Goal: Check status: Check status

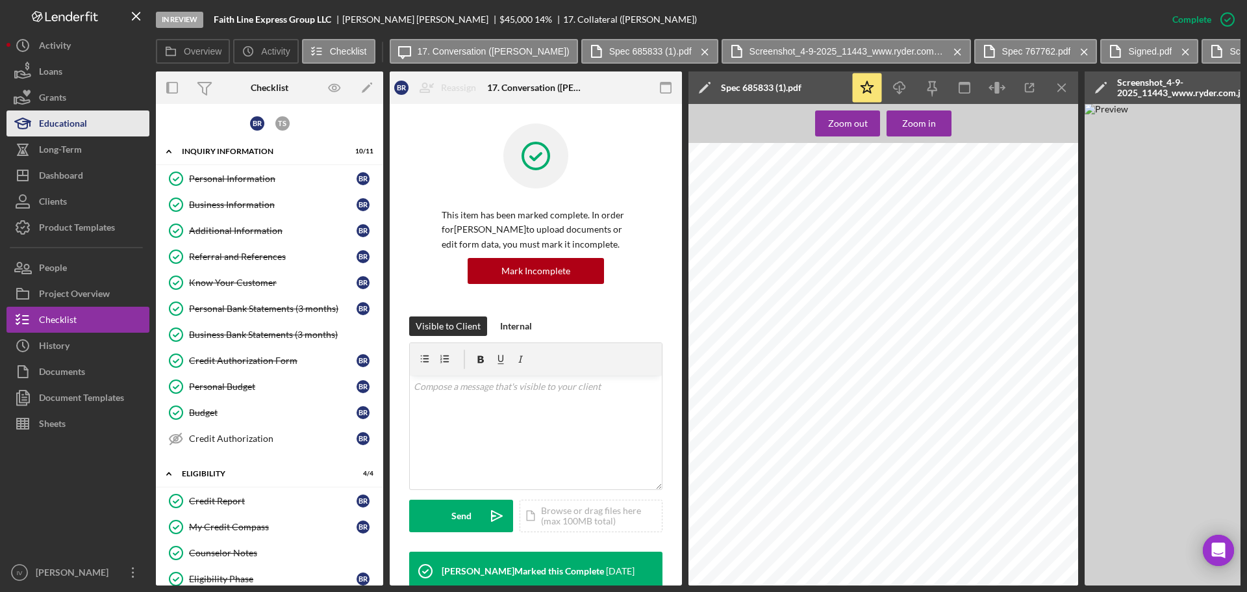
scroll to position [390, 0]
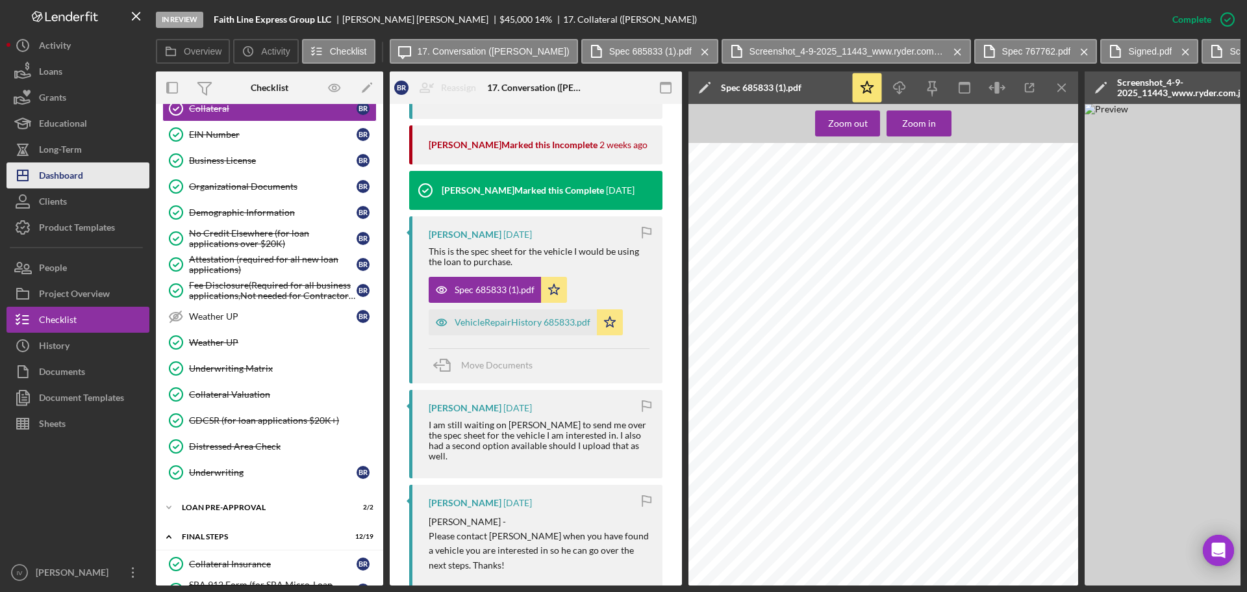
click at [63, 175] on div "Dashboard" at bounding box center [61, 176] width 44 height 29
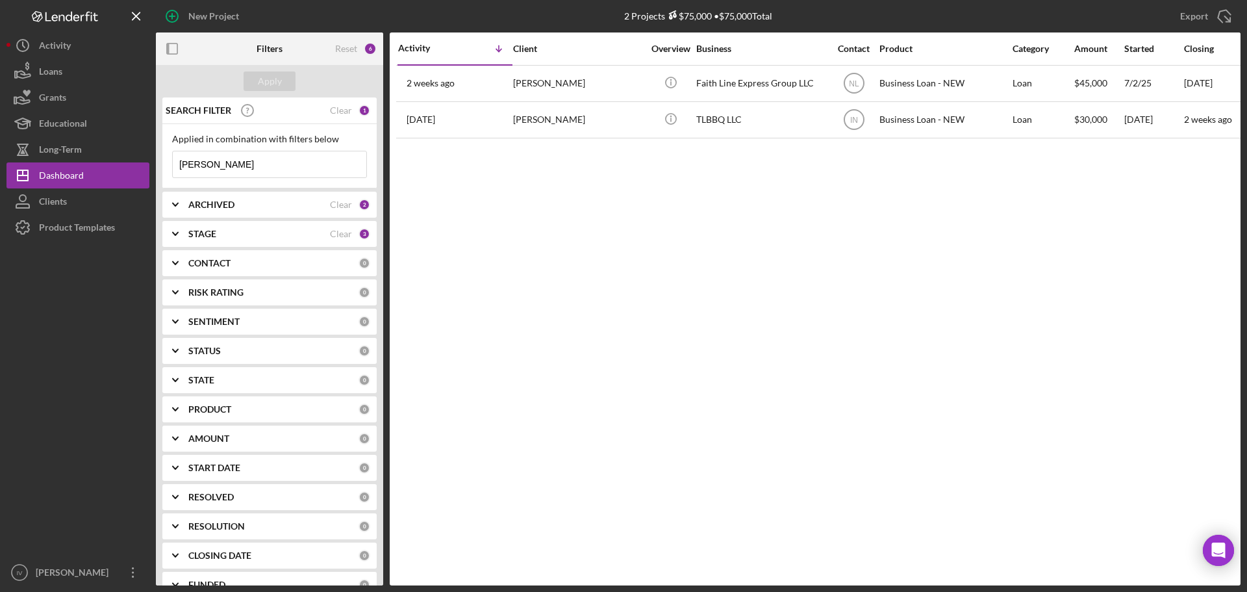
click at [209, 162] on input "[PERSON_NAME]" at bounding box center [270, 164] width 194 height 26
drag, startPoint x: 224, startPoint y: 162, endPoint x: 97, endPoint y: 165, distance: 127.3
click at [101, 165] on div "New Project 2 Projects $75,000 • $75,000 Total [PERSON_NAME] Export Icon/Export…" at bounding box center [623, 292] width 1234 height 585
type input "[PERSON_NAME]"
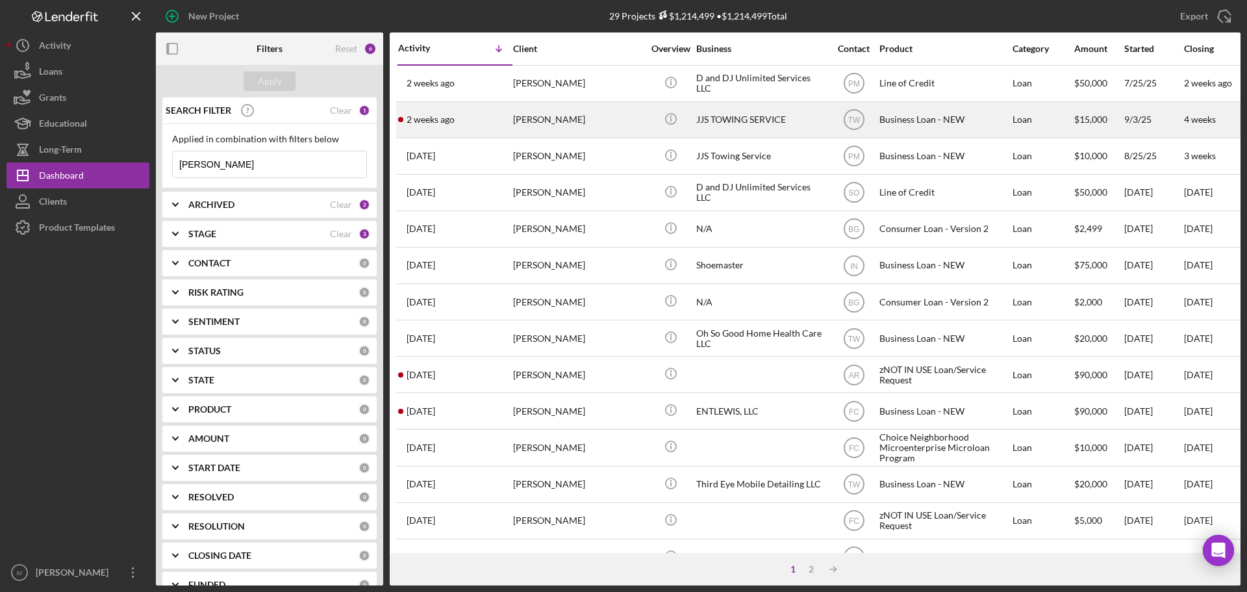
click at [738, 116] on div "JJS TOWING SERVICE" at bounding box center [761, 120] width 130 height 34
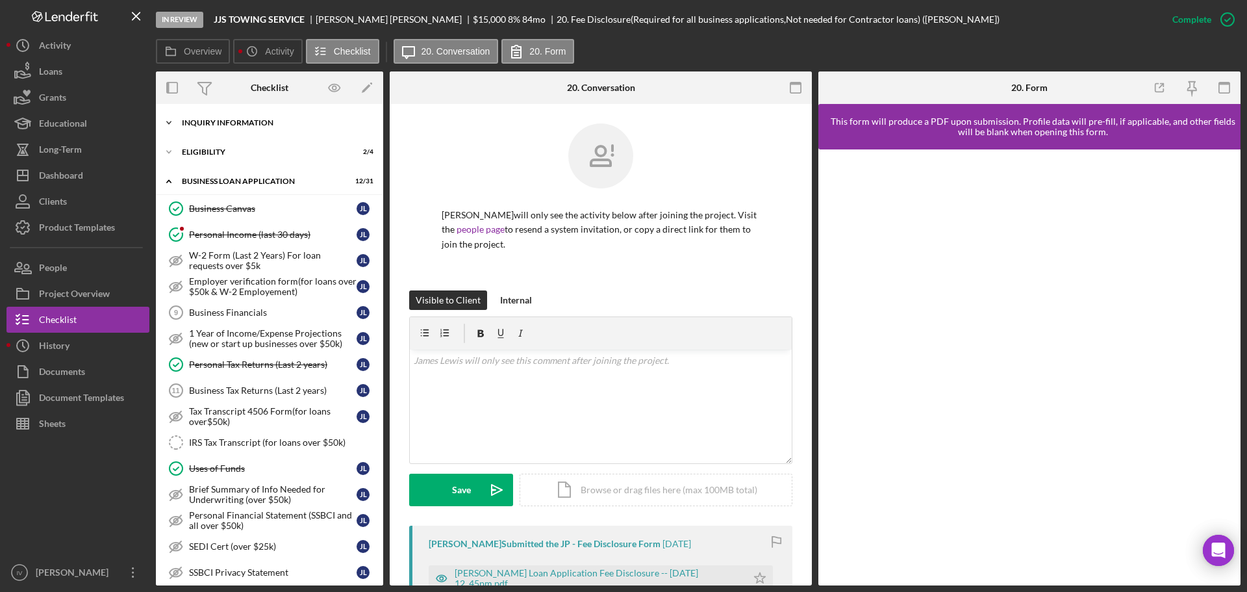
click at [258, 125] on div "INQUIRY INFORMATION" at bounding box center [274, 123] width 185 height 8
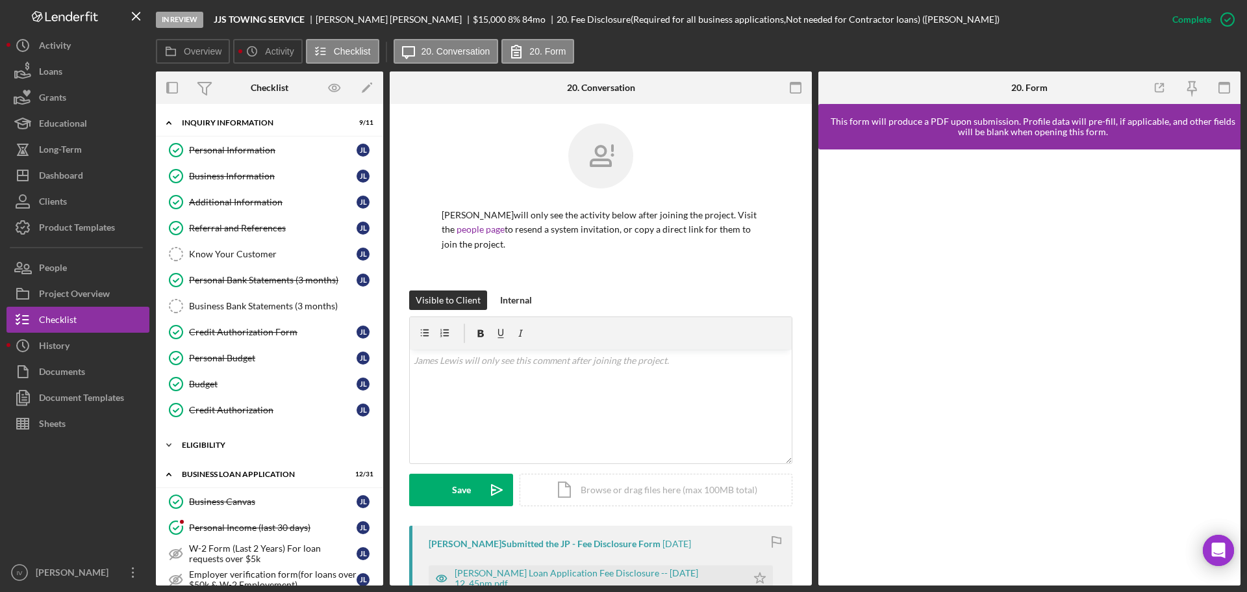
click at [209, 447] on div "ELIGIBILITY" at bounding box center [274, 445] width 185 height 8
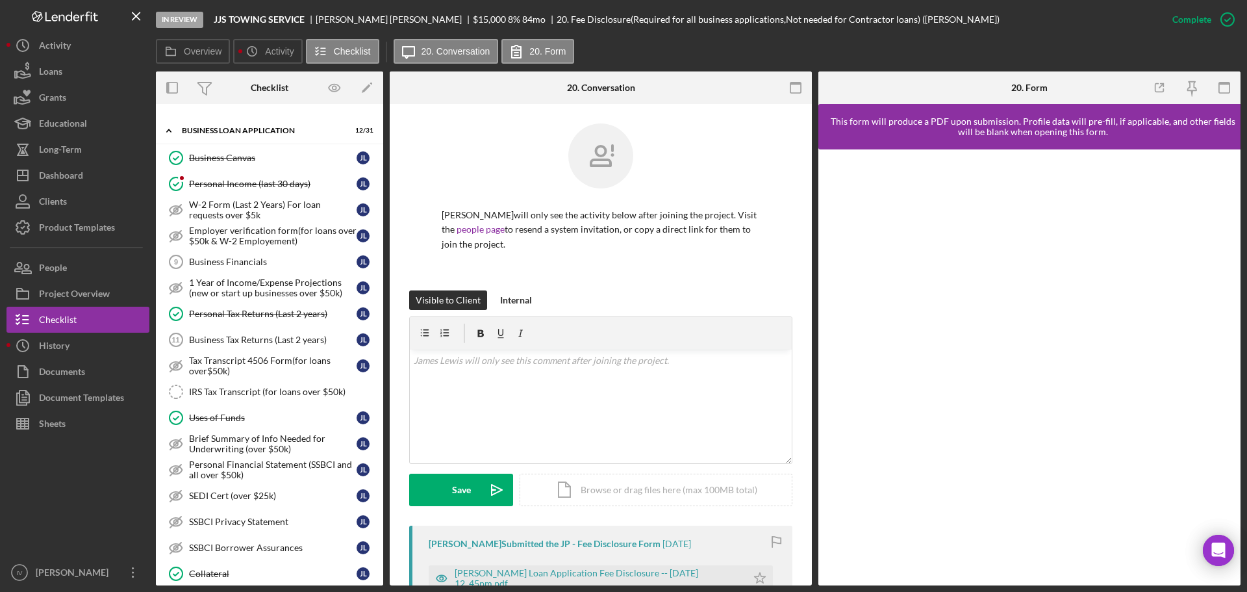
scroll to position [714, 0]
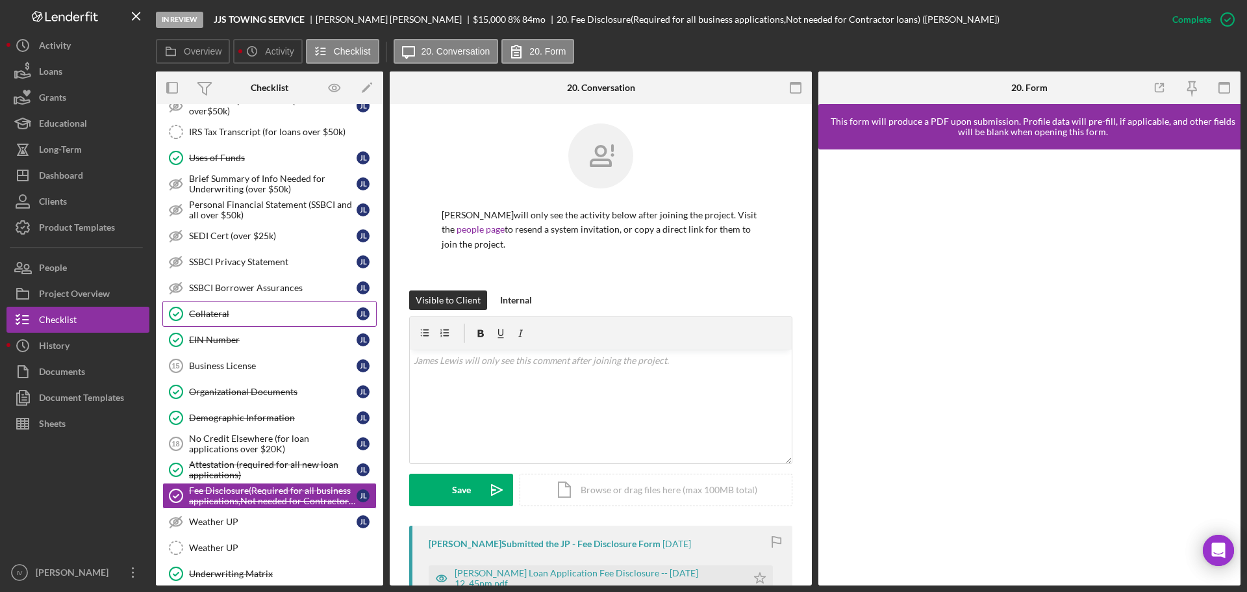
click at [213, 319] on div "Collateral" at bounding box center [273, 313] width 168 height 10
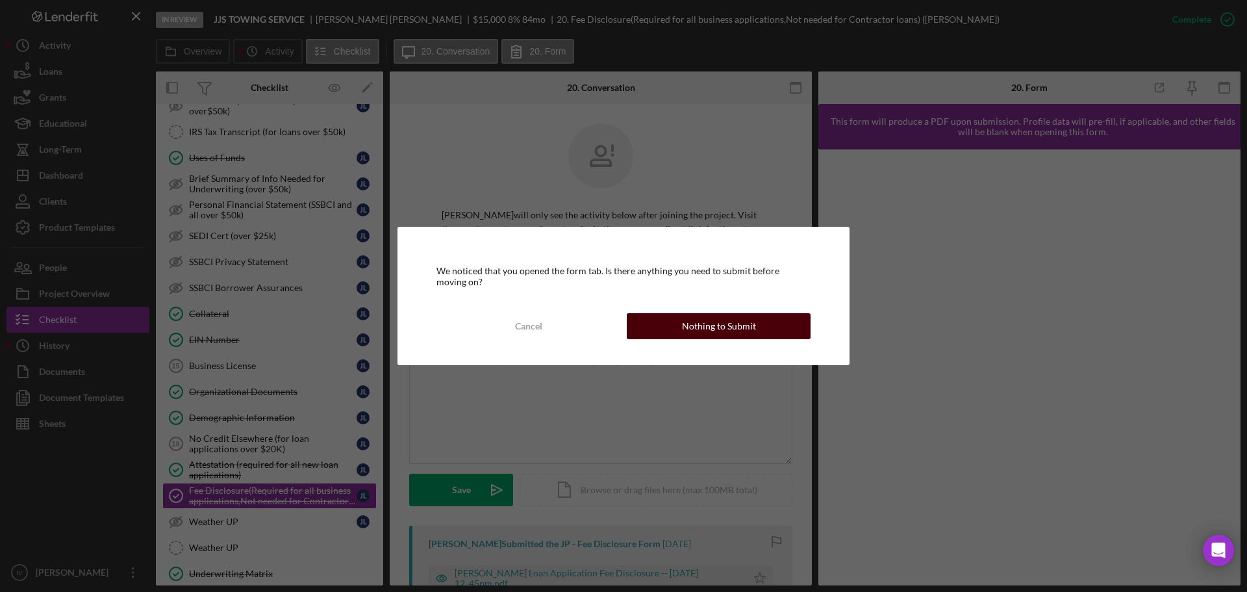
click at [712, 323] on div "Nothing to Submit" at bounding box center [719, 326] width 74 height 26
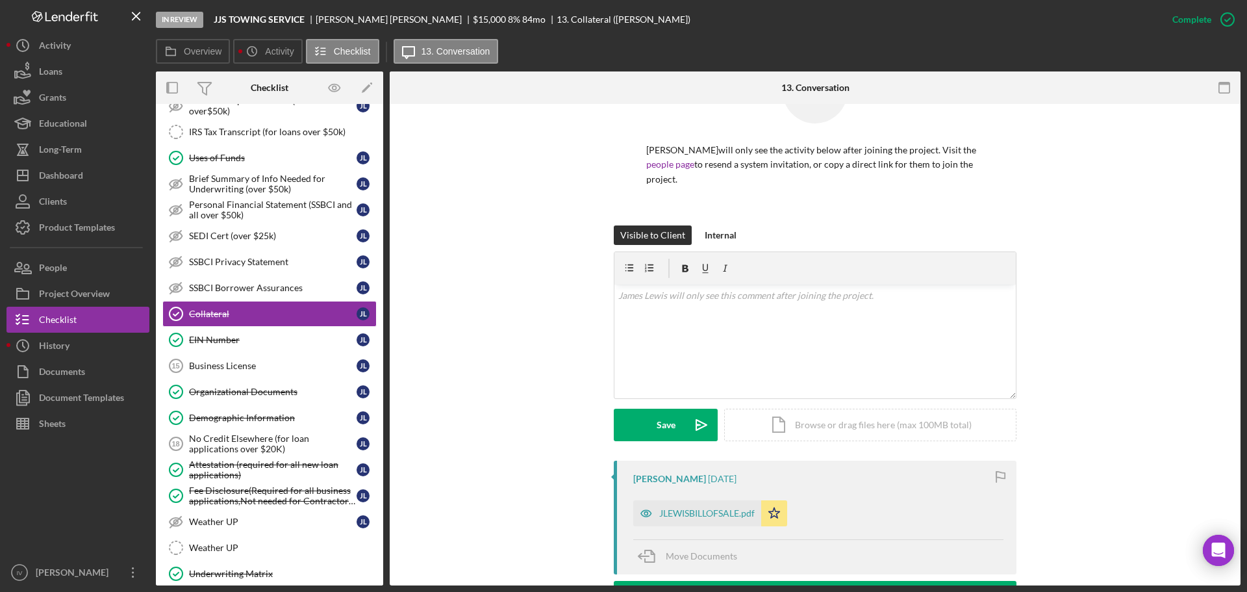
scroll to position [306, 0]
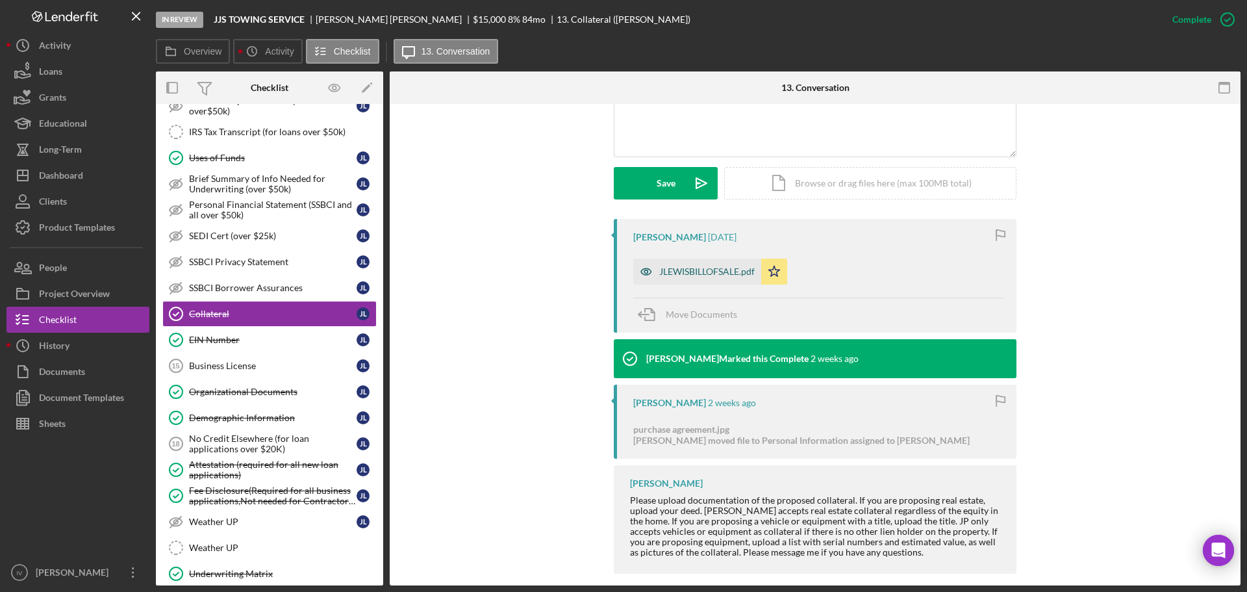
click at [724, 266] on div "JLEWISBILLOFSALE.pdf" at bounding box center [706, 271] width 95 height 10
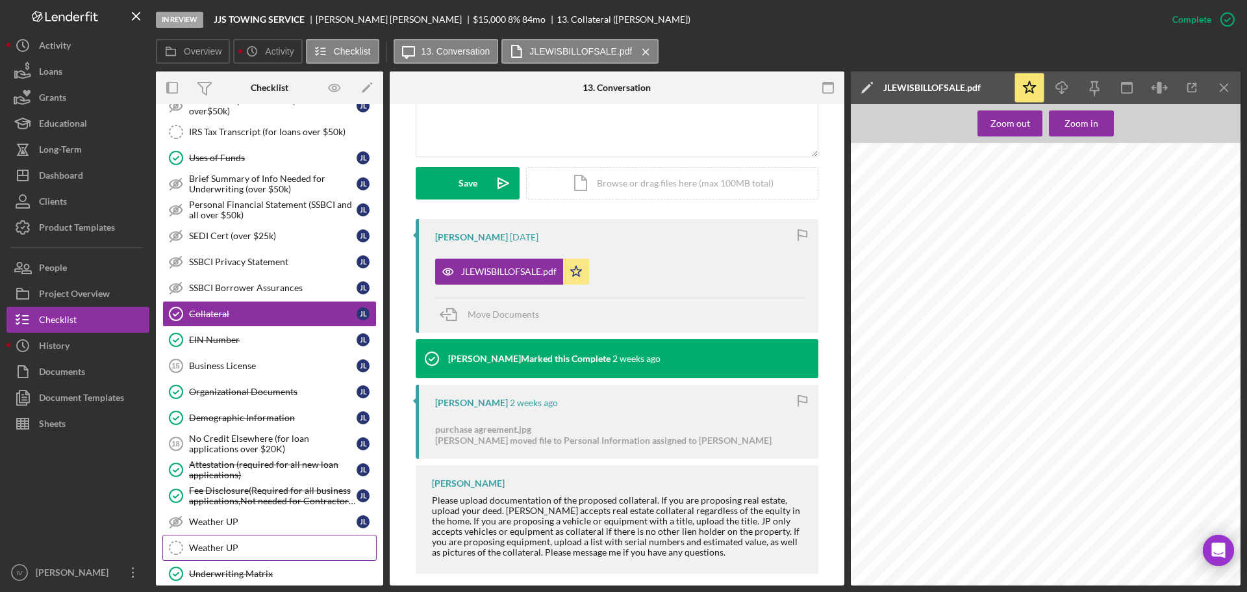
scroll to position [909, 0]
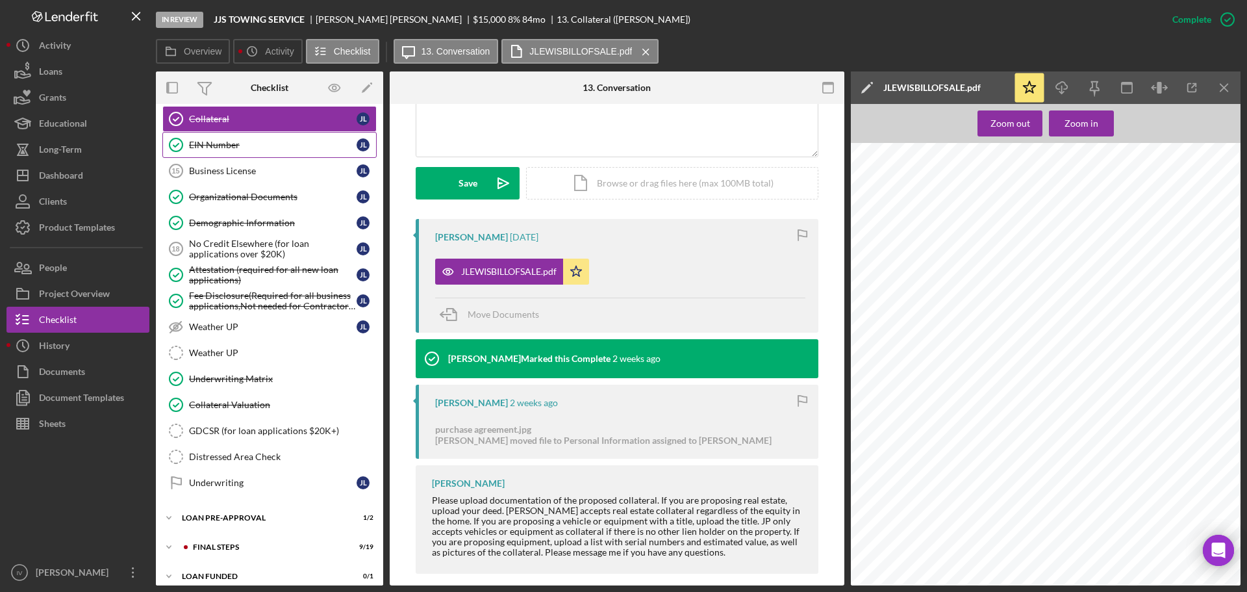
click at [231, 146] on div "EIN Number" at bounding box center [273, 145] width 168 height 10
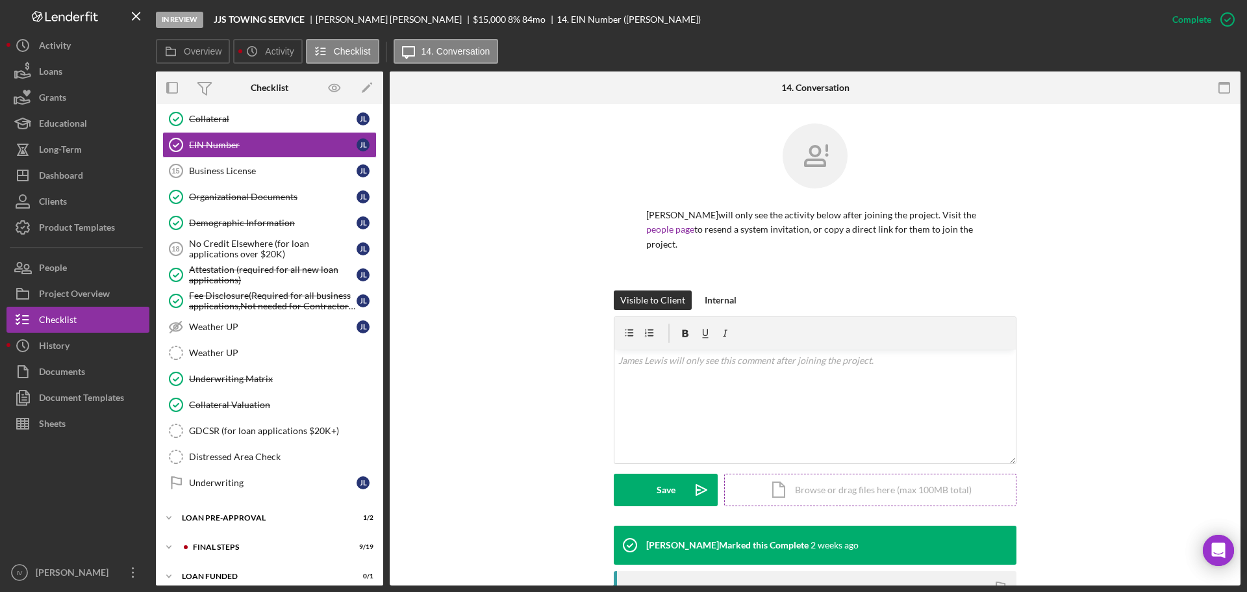
scroll to position [184, 0]
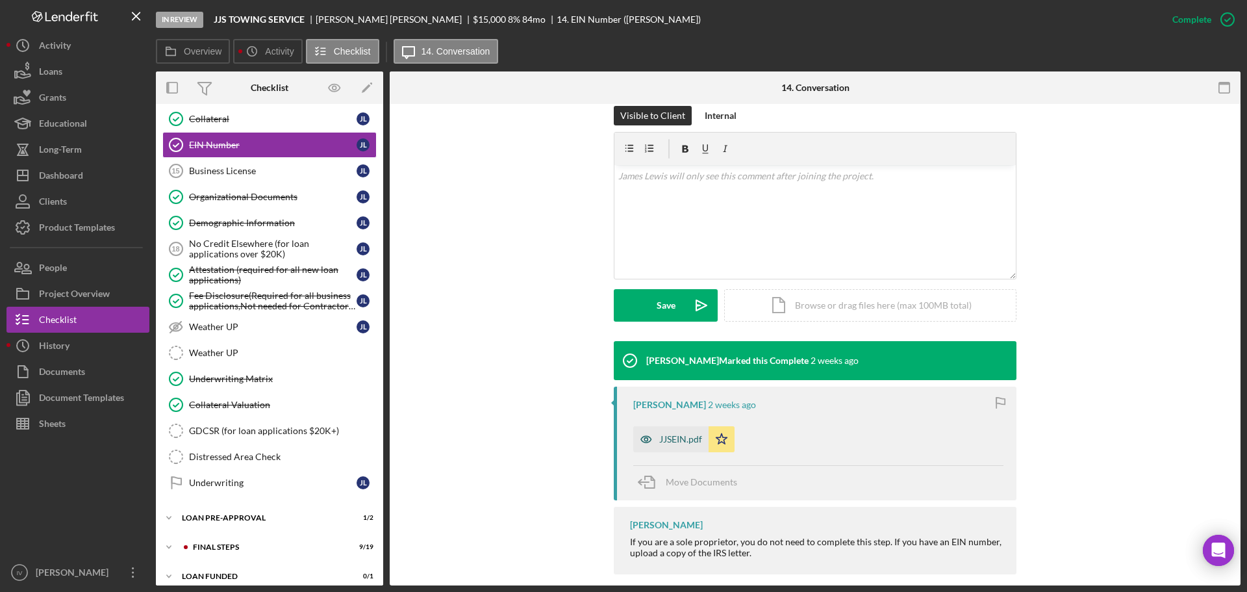
click at [668, 426] on div "JJSEIN.pdf" at bounding box center [670, 439] width 75 height 26
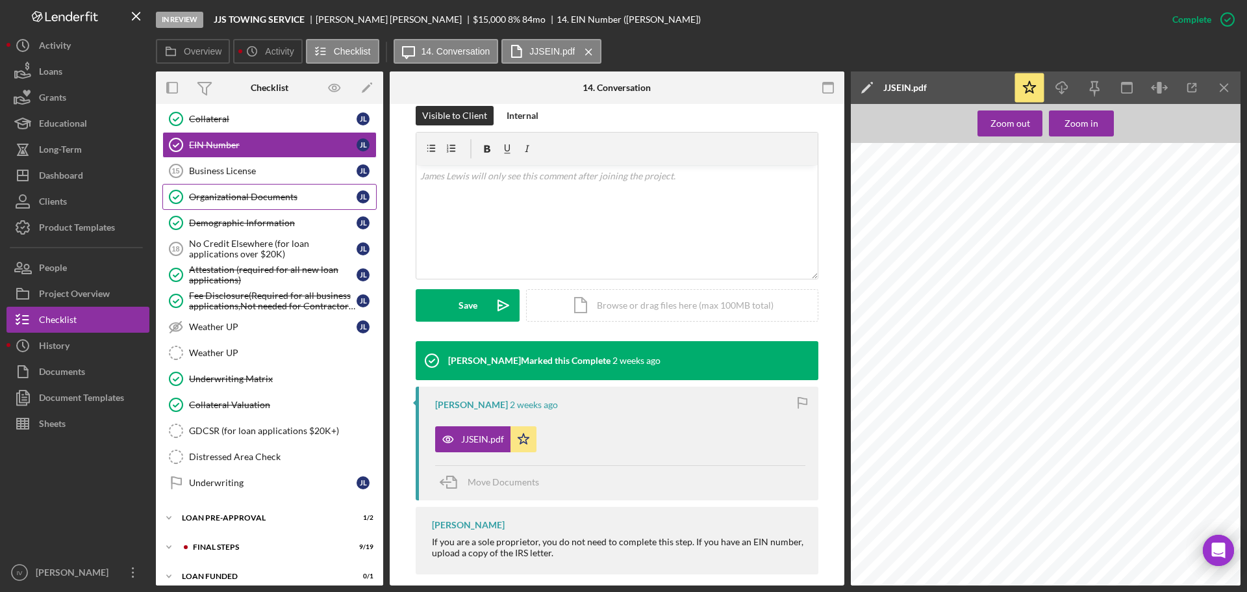
click at [229, 197] on div "Organizational Documents" at bounding box center [273, 197] width 168 height 10
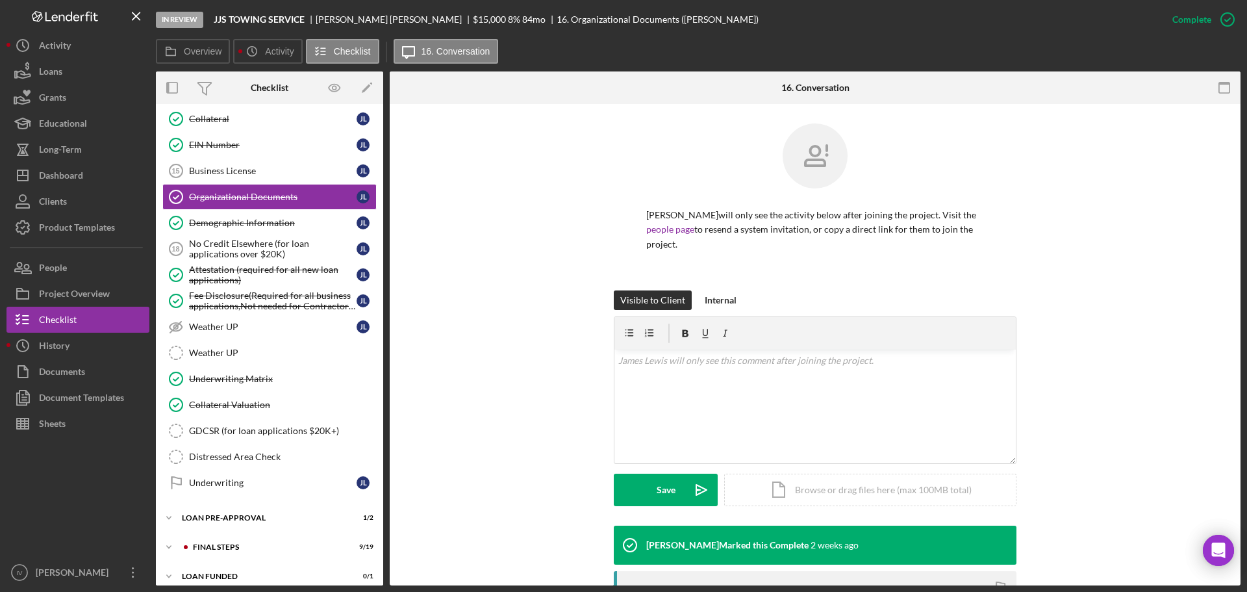
scroll to position [227, 0]
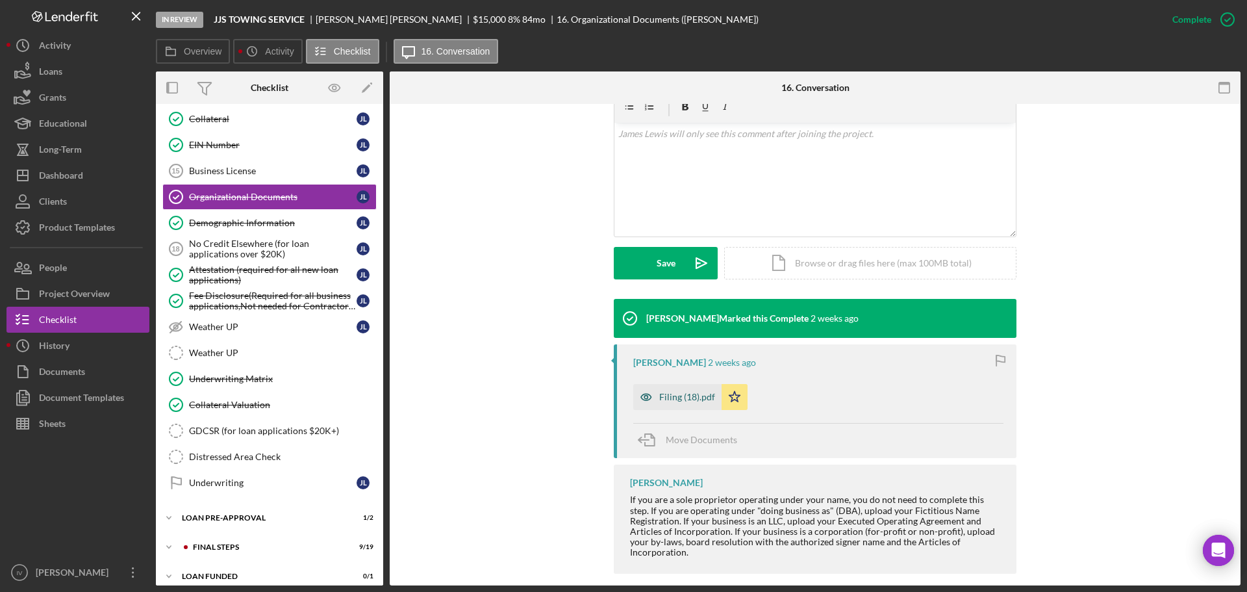
click at [700, 392] on div "Filing (18).pdf" at bounding box center [687, 397] width 56 height 10
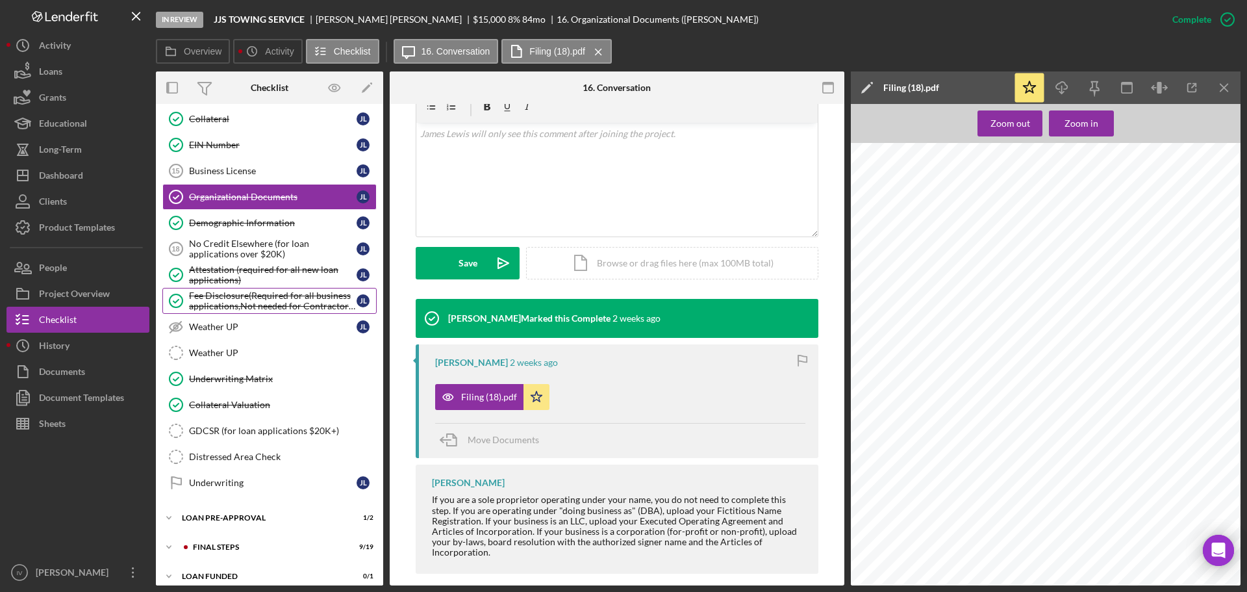
scroll to position [584, 0]
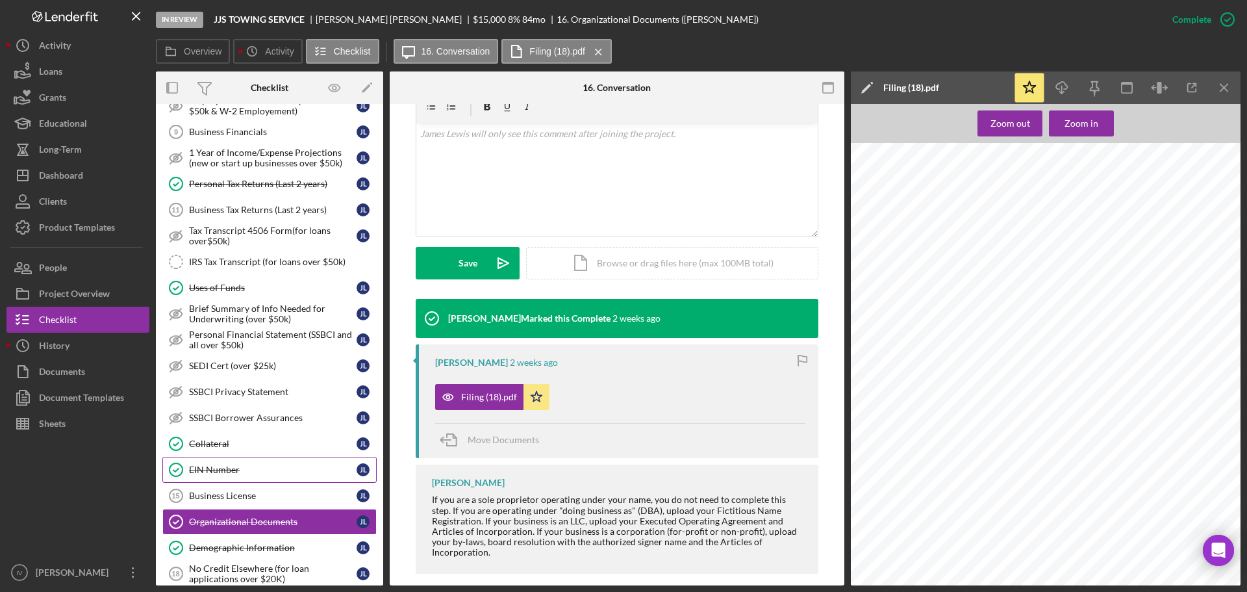
drag, startPoint x: 216, startPoint y: 466, endPoint x: 229, endPoint y: 463, distance: 14.0
click at [216, 466] on div "EIN Number" at bounding box center [273, 469] width 168 height 10
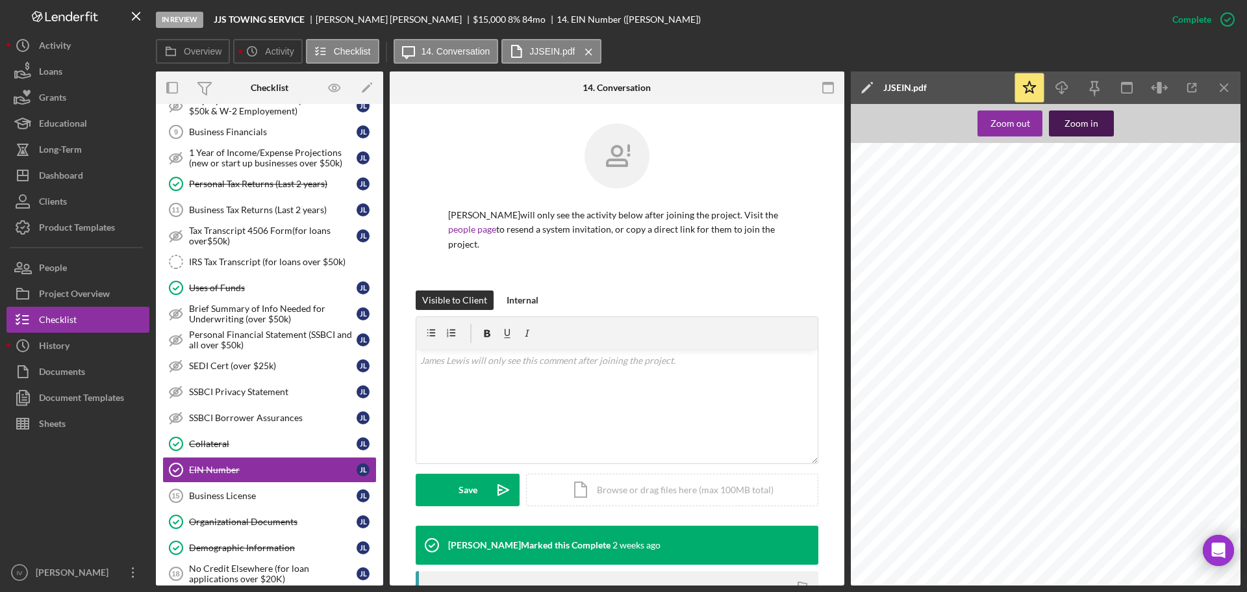
click at [1091, 121] on div "Zoom in" at bounding box center [1081, 123] width 34 height 26
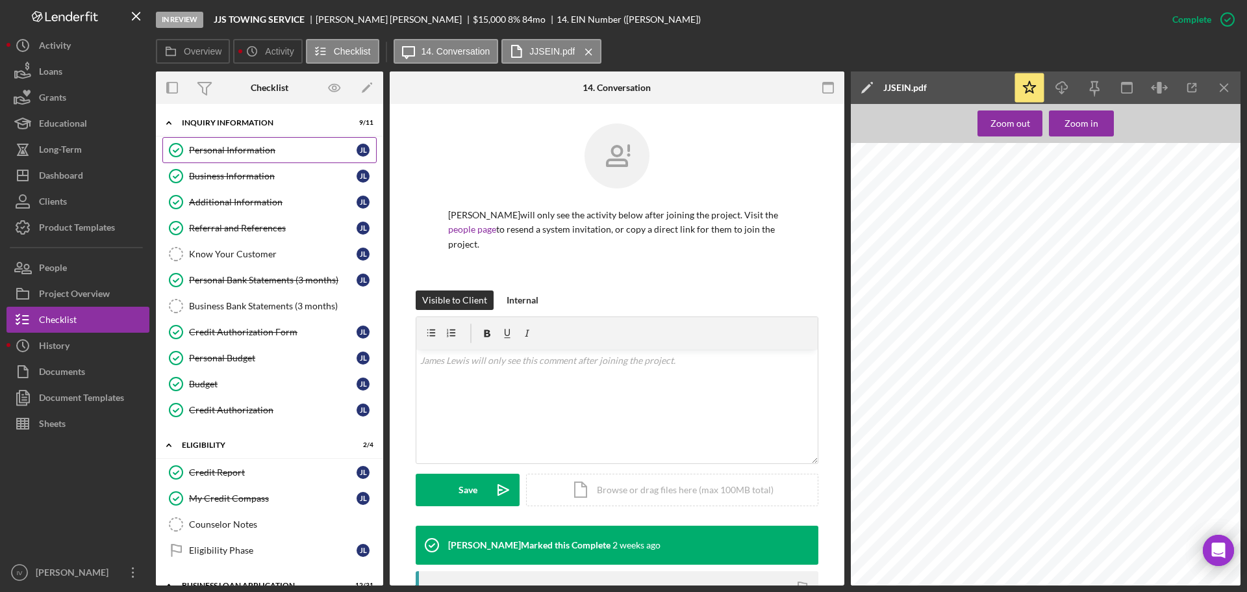
click at [228, 149] on div "Personal Information" at bounding box center [273, 150] width 168 height 10
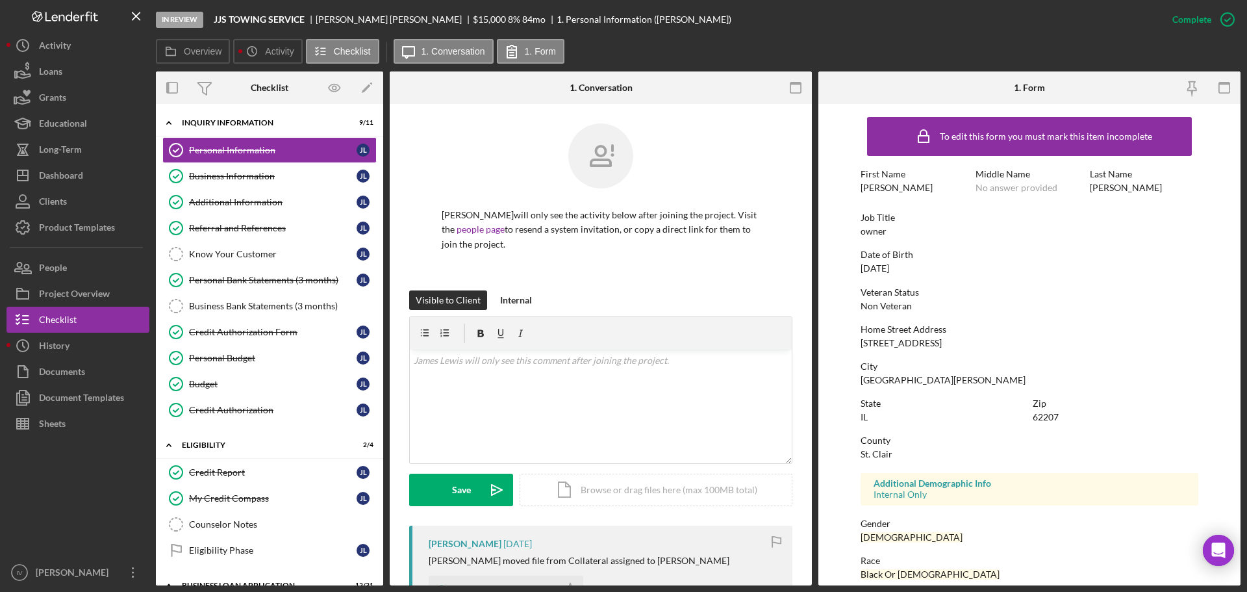
scroll to position [125, 0]
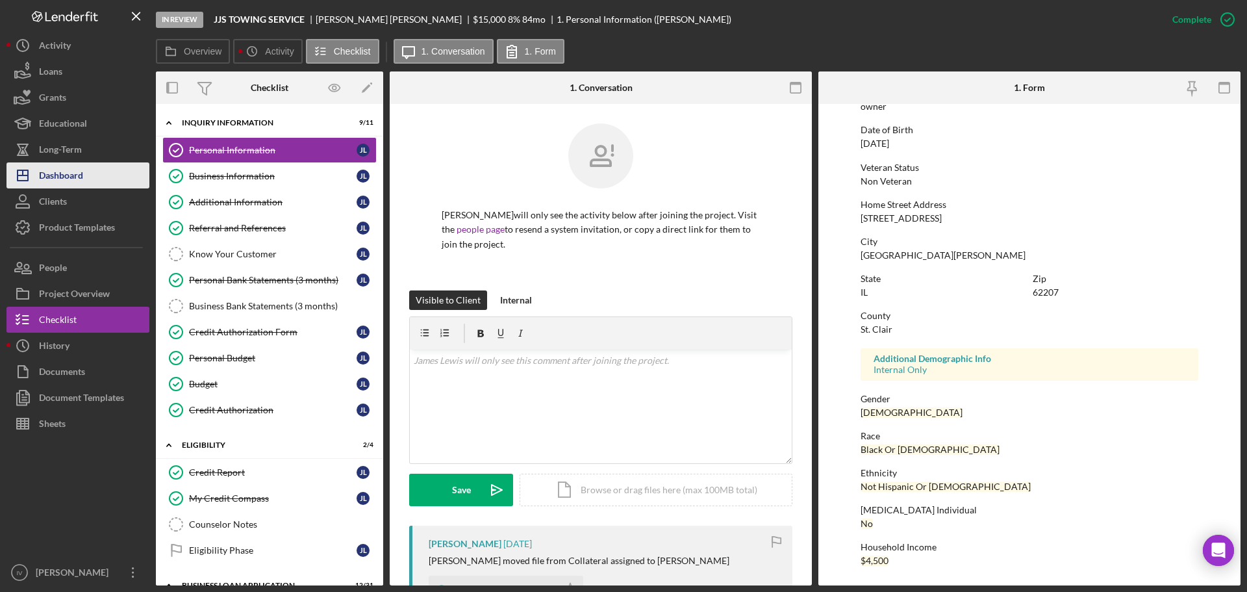
click at [62, 173] on div "Dashboard" at bounding box center [61, 176] width 44 height 29
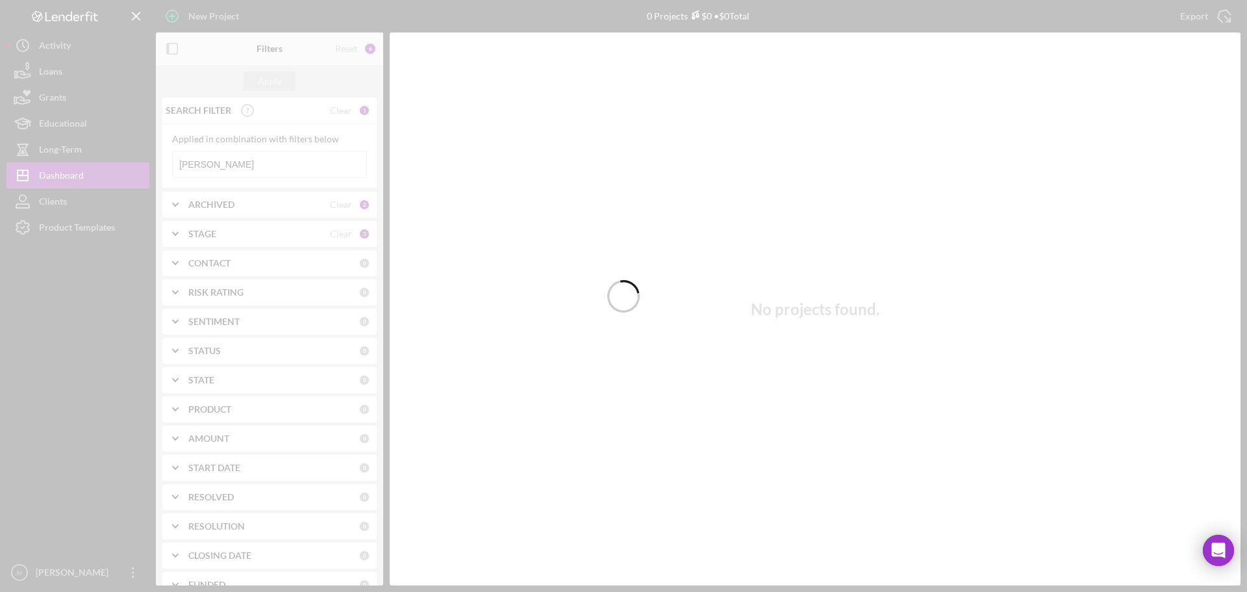
click at [205, 168] on div at bounding box center [623, 296] width 1247 height 592
click at [204, 166] on div at bounding box center [623, 296] width 1247 height 592
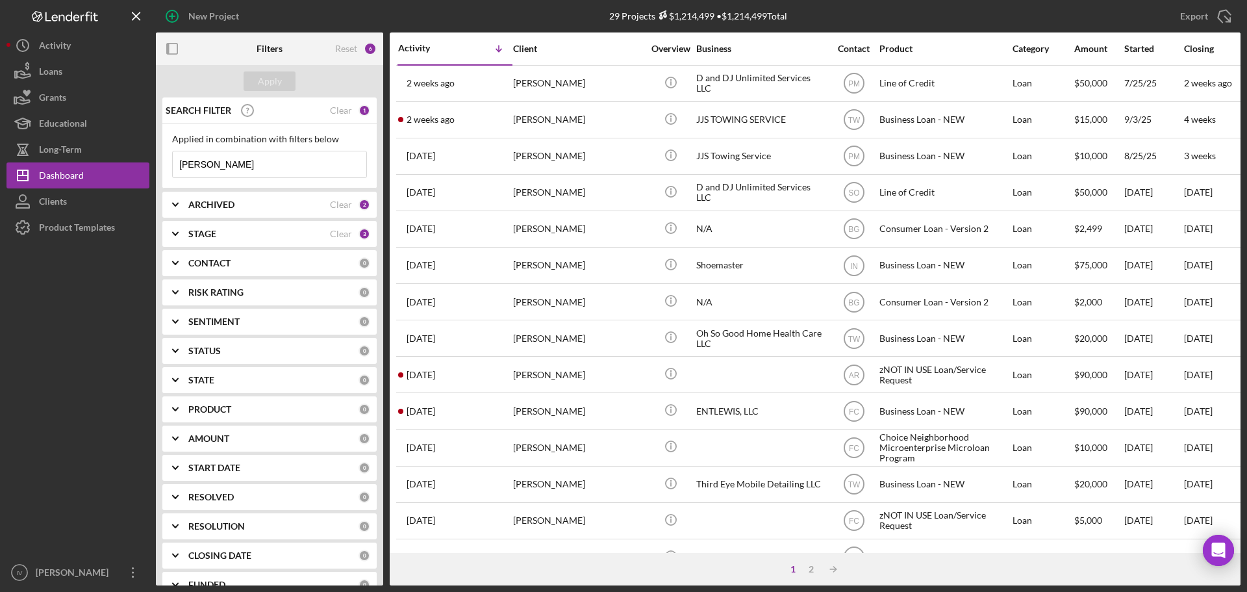
click at [204, 166] on input "[PERSON_NAME]" at bounding box center [270, 164] width 194 height 26
drag, startPoint x: 204, startPoint y: 166, endPoint x: 148, endPoint y: 166, distance: 55.8
click at [149, 166] on div "New Project 29 Projects $1,214,499 • $1,214,499 Total [PERSON_NAME] Export Icon…" at bounding box center [623, 292] width 1234 height 585
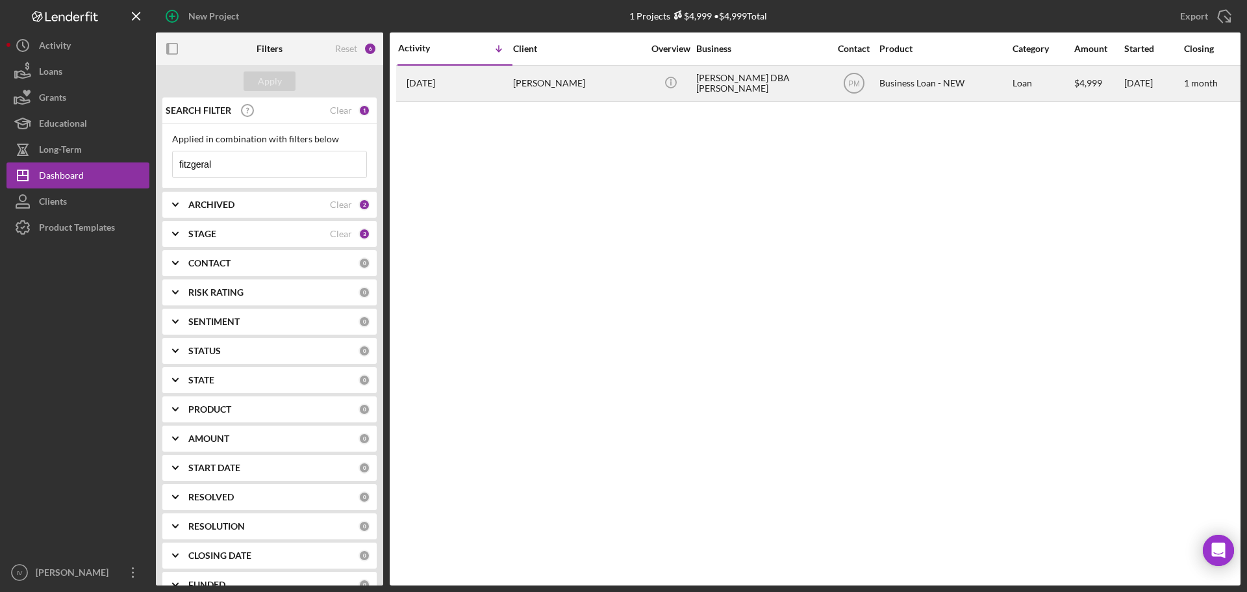
type input "fitzgeral"
click at [559, 84] on div "[PERSON_NAME]" at bounding box center [578, 83] width 130 height 34
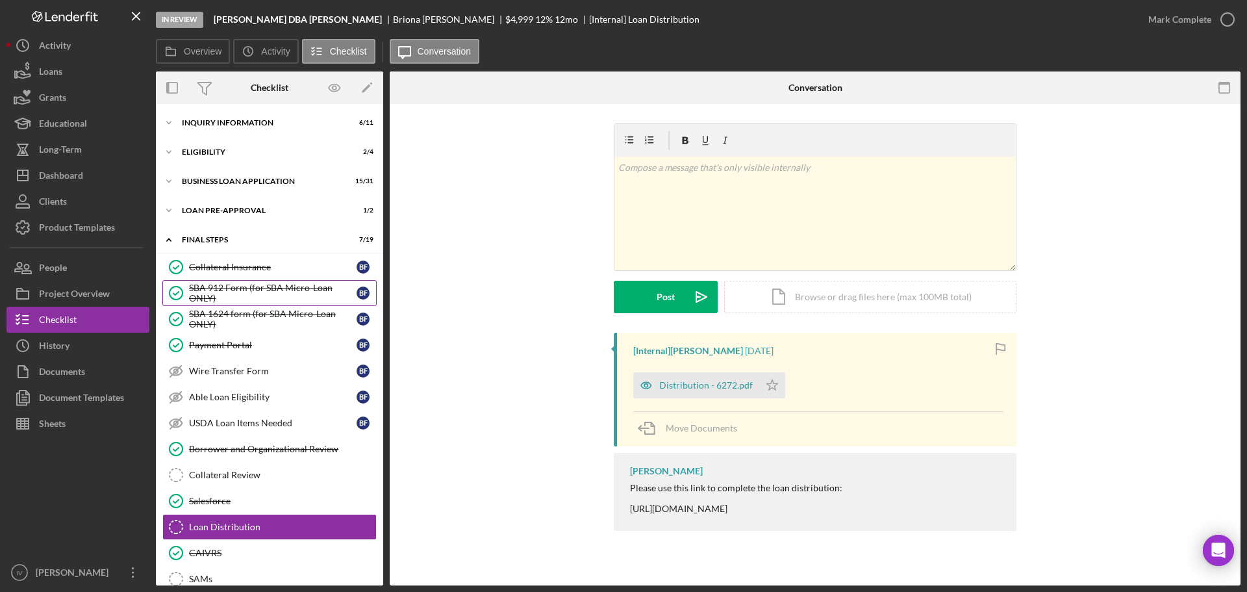
click at [234, 294] on div "SBA 912 Form (for SBA Micro-Loan ONLY)" at bounding box center [273, 292] width 168 height 21
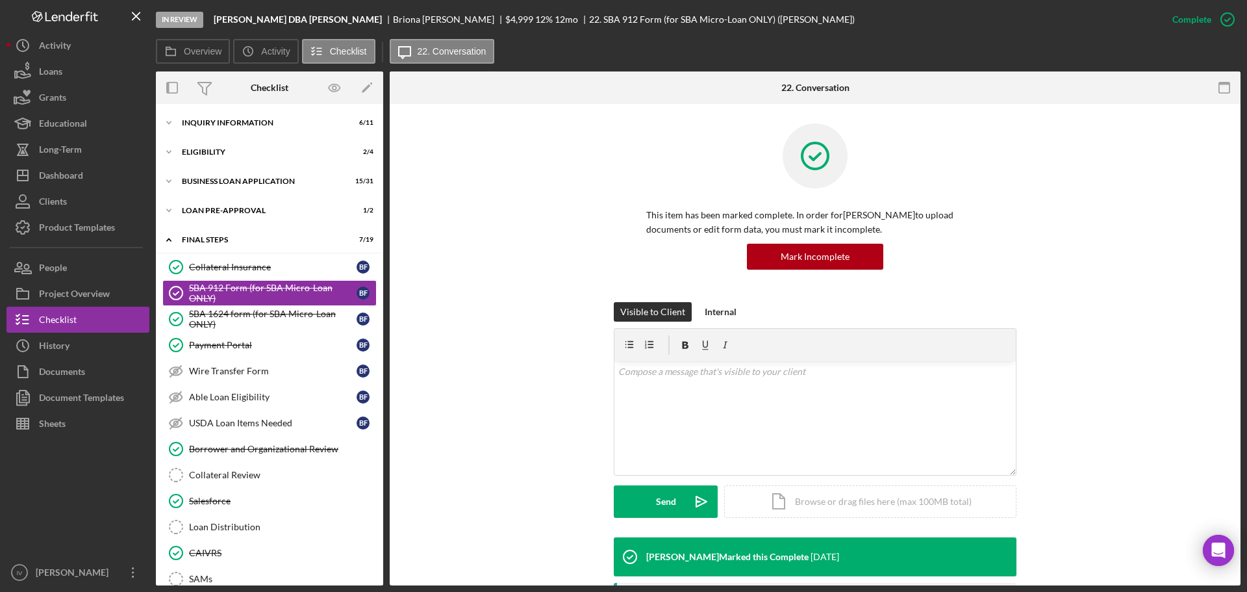
scroll to position [295, 0]
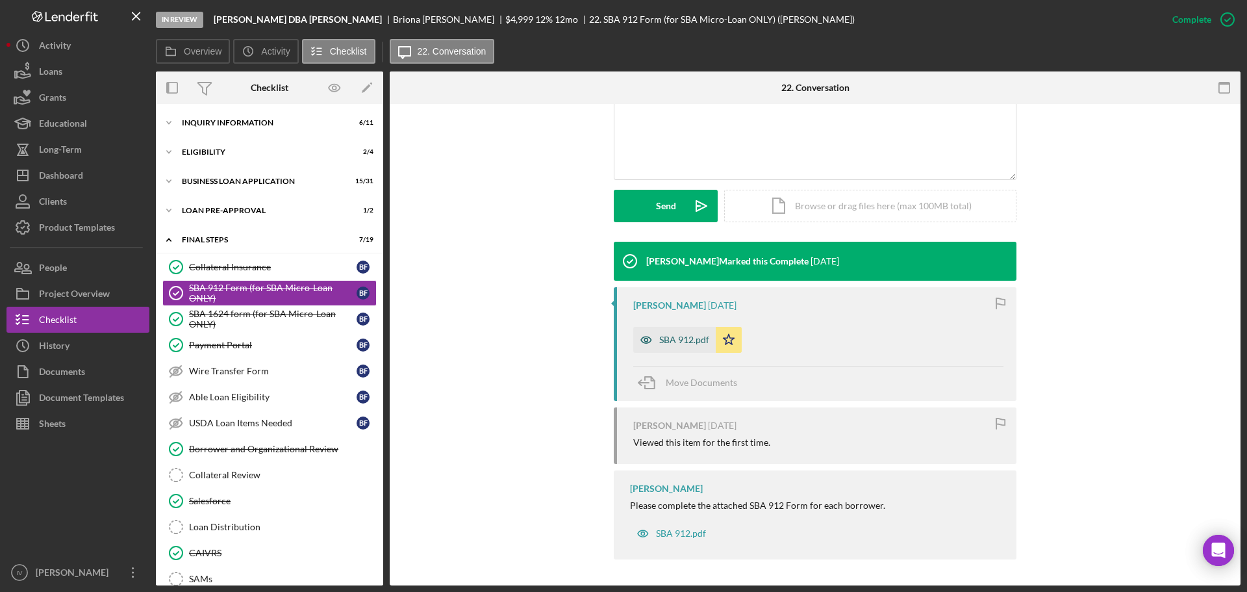
click at [685, 340] on div "SBA 912.pdf" at bounding box center [684, 339] width 50 height 10
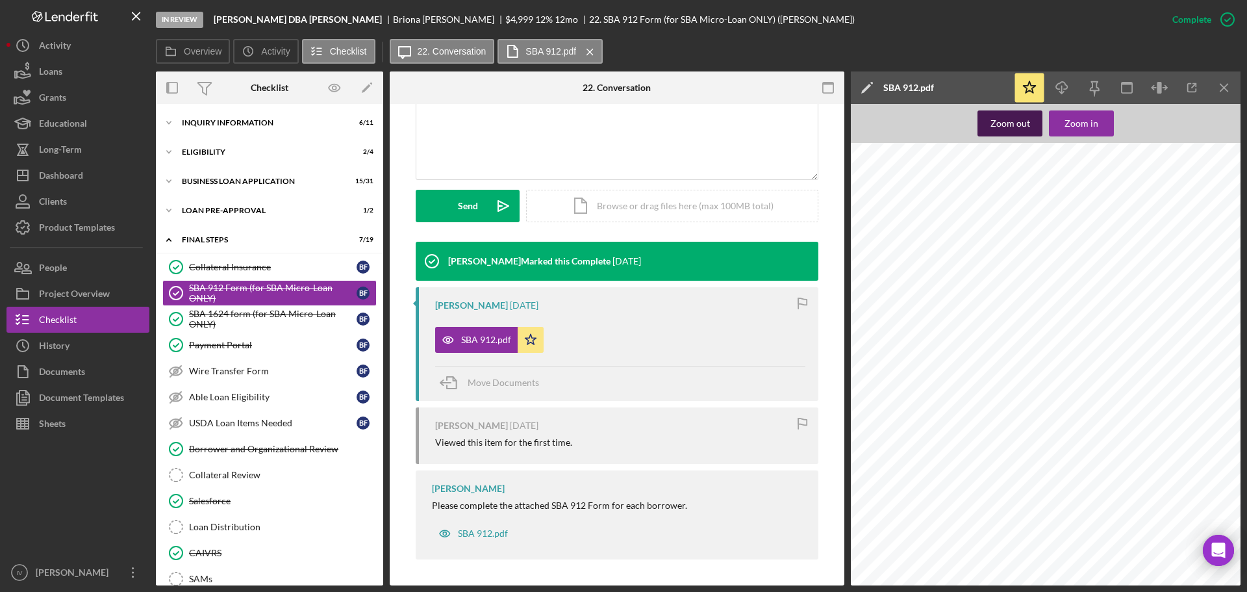
click at [1018, 123] on div "Zoom out" at bounding box center [1010, 123] width 40 height 26
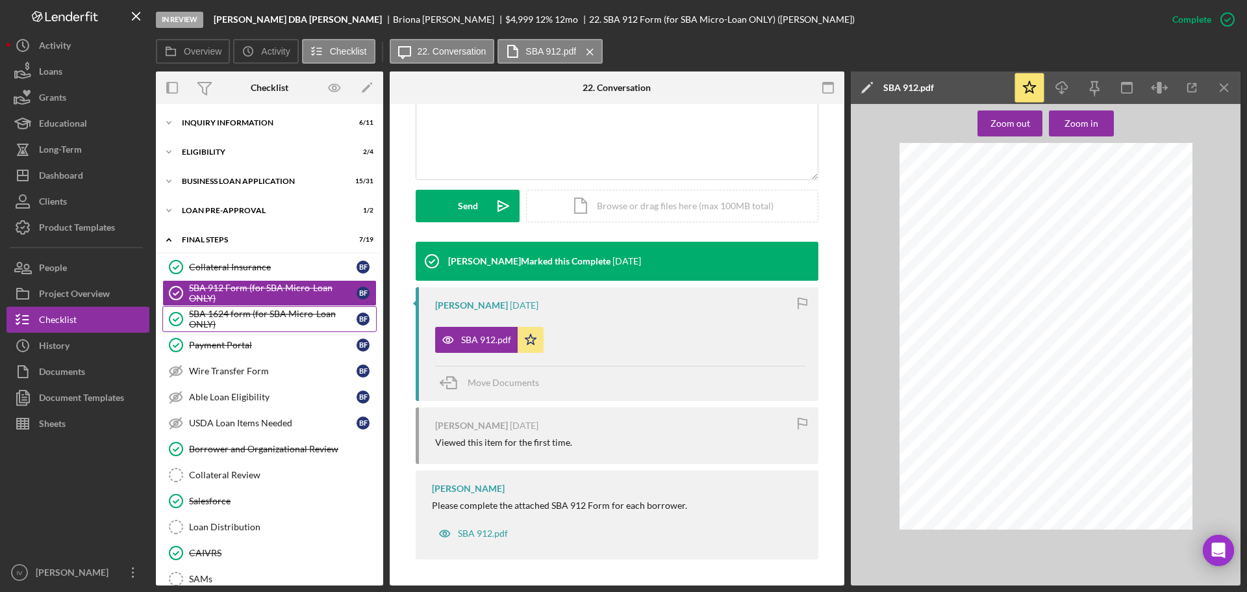
click at [232, 313] on div "SBA 1624 form (for SBA Micro-Loan ONLY)" at bounding box center [273, 318] width 168 height 21
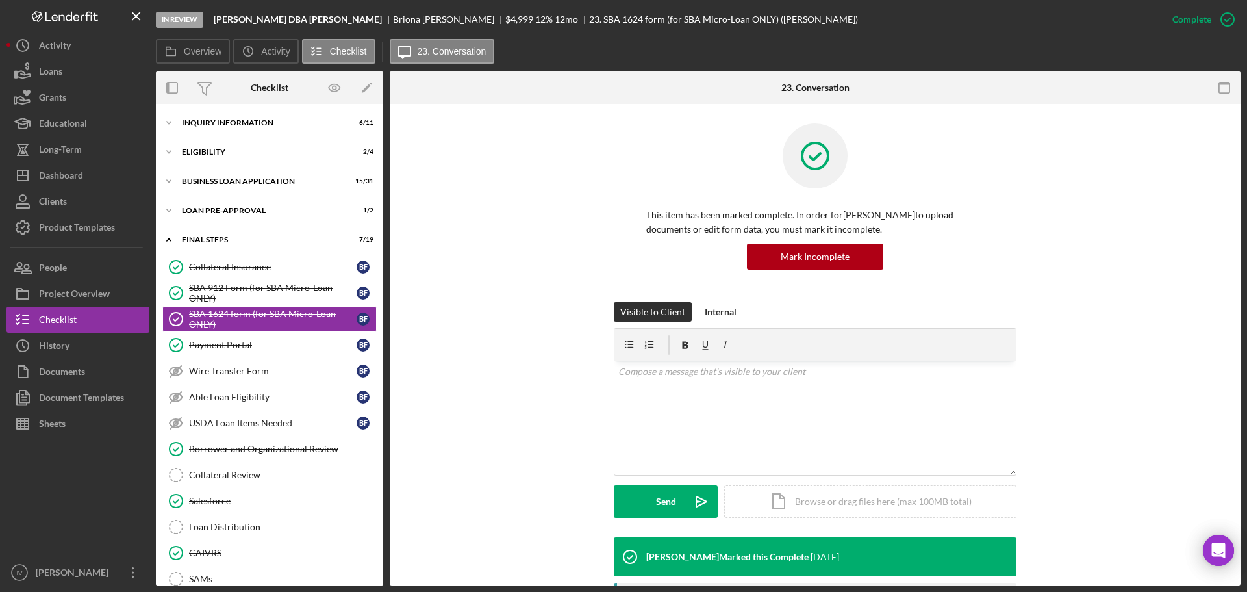
scroll to position [295, 0]
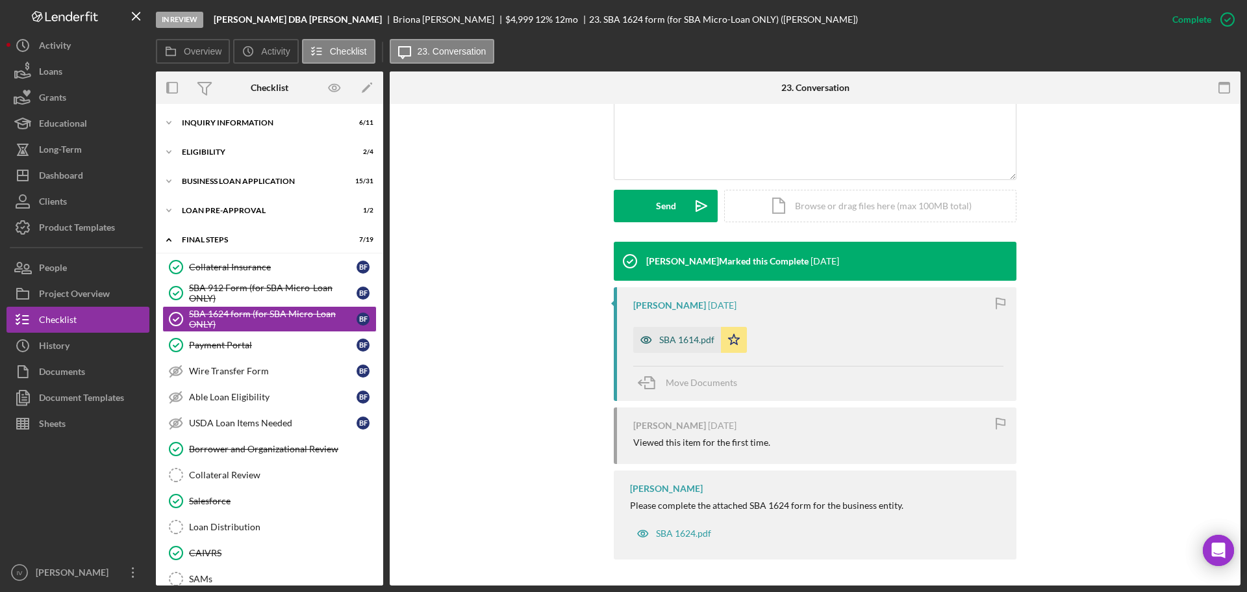
click at [675, 339] on div "SBA 1614.pdf" at bounding box center [686, 339] width 55 height 10
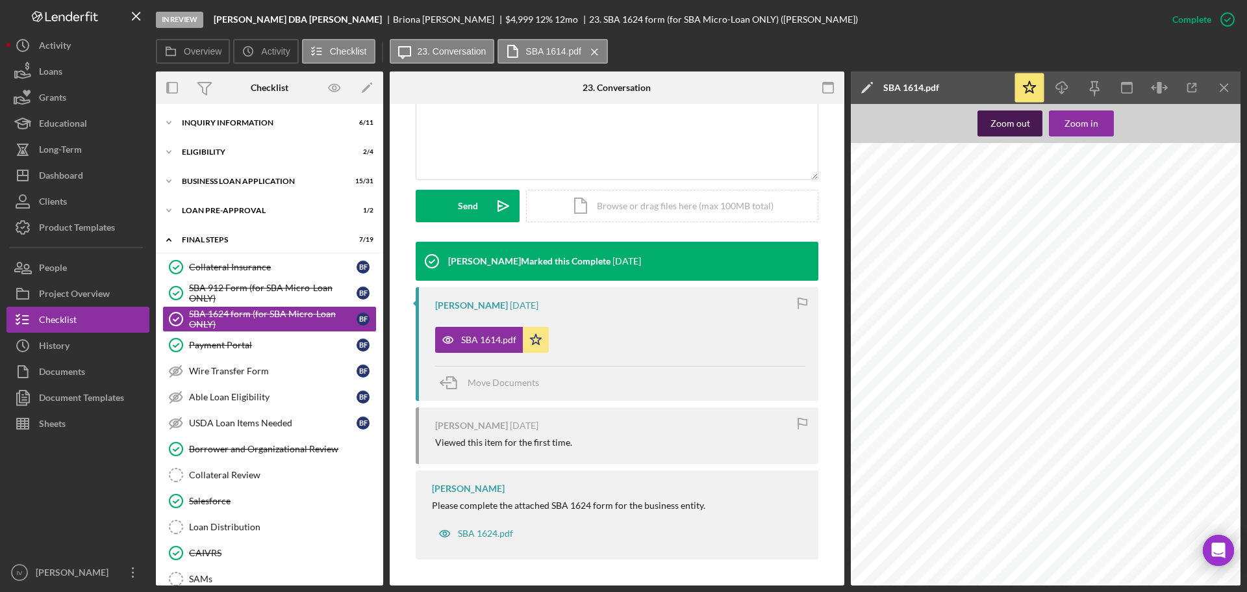
click at [1024, 125] on div "Zoom out" at bounding box center [1010, 123] width 40 height 26
click at [257, 120] on div "INQUIRY INFORMATION" at bounding box center [274, 123] width 185 height 8
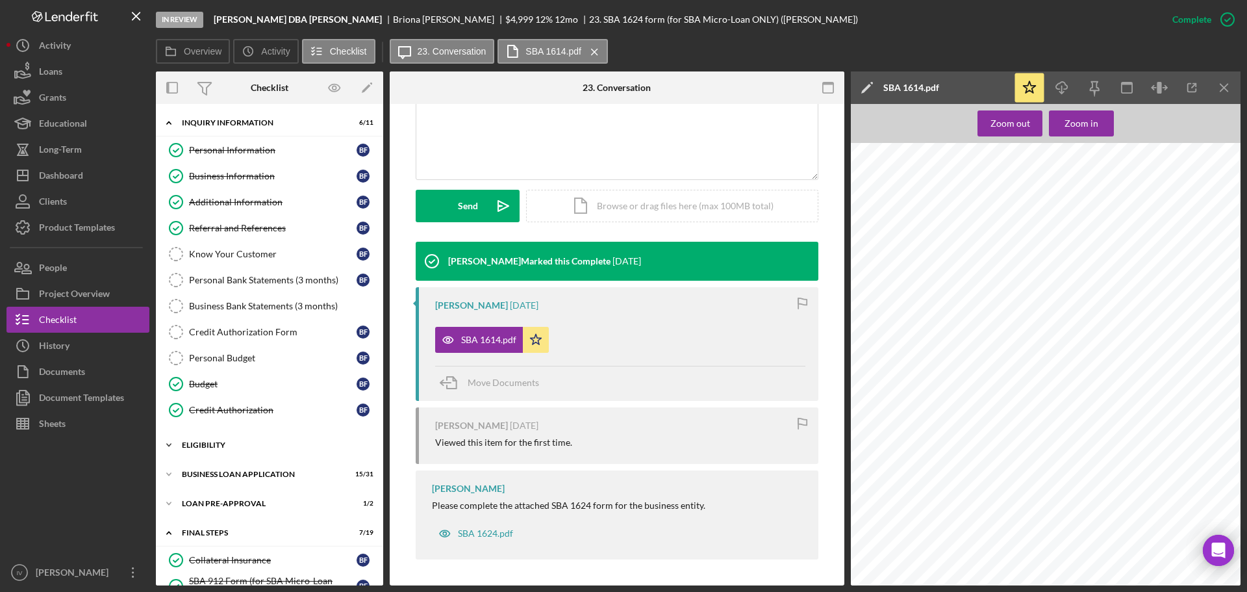
click at [246, 449] on div "Icon/Expander ELIGIBILITY 2 / 4" at bounding box center [269, 445] width 227 height 26
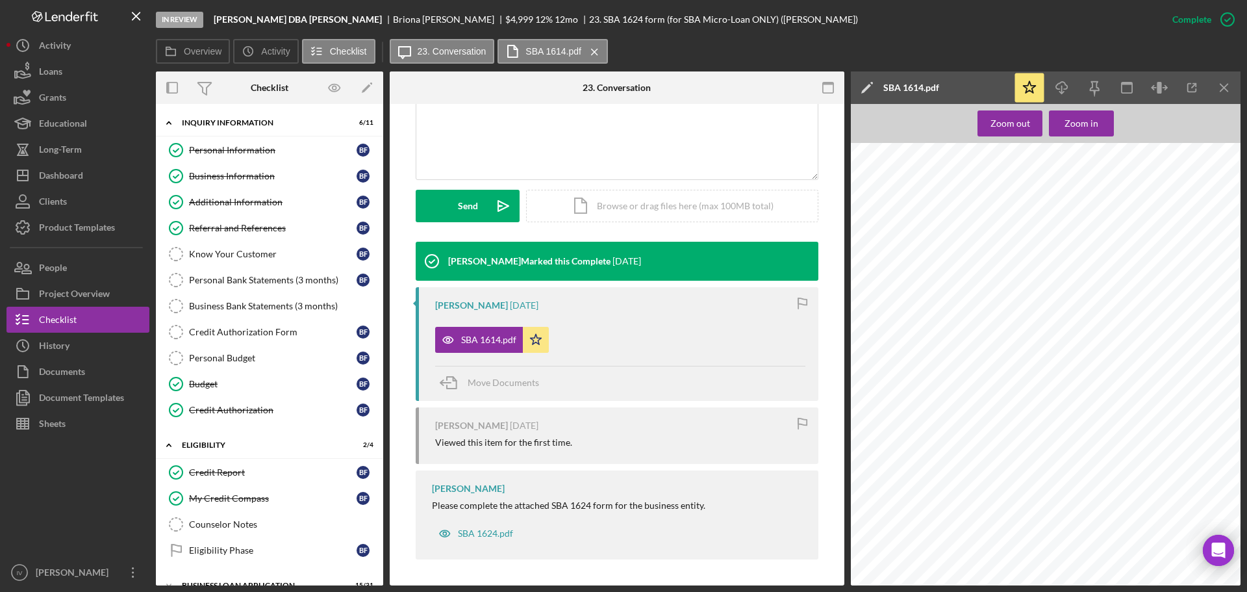
scroll to position [390, 0]
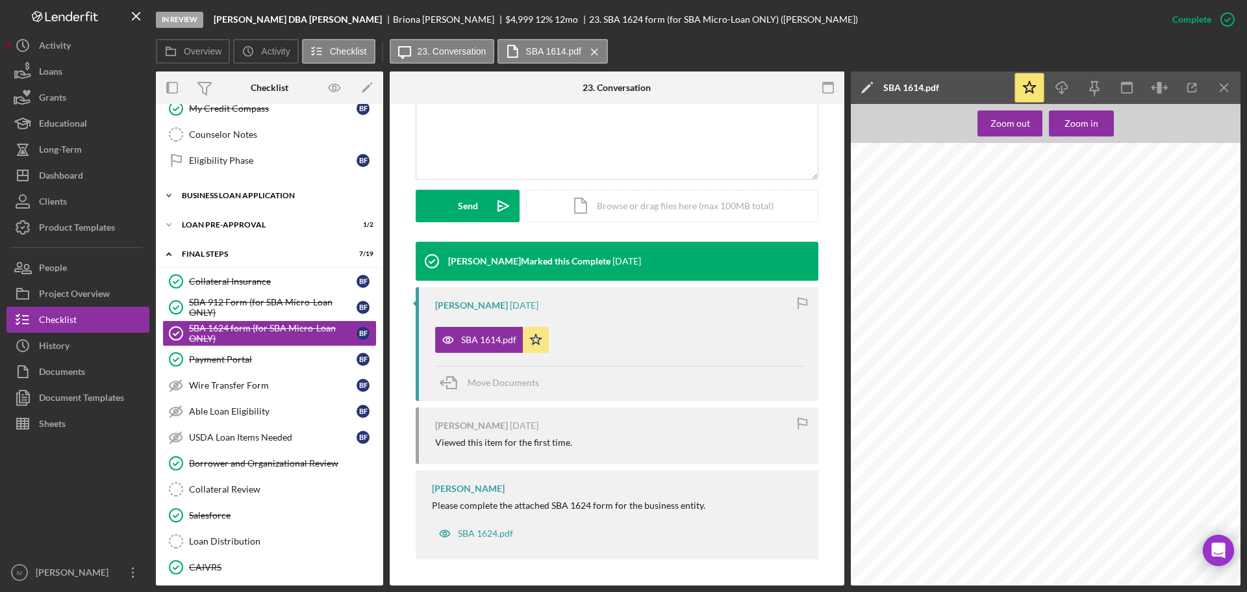
click at [242, 197] on div "BUSINESS LOAN APPLICATION" at bounding box center [274, 196] width 185 height 8
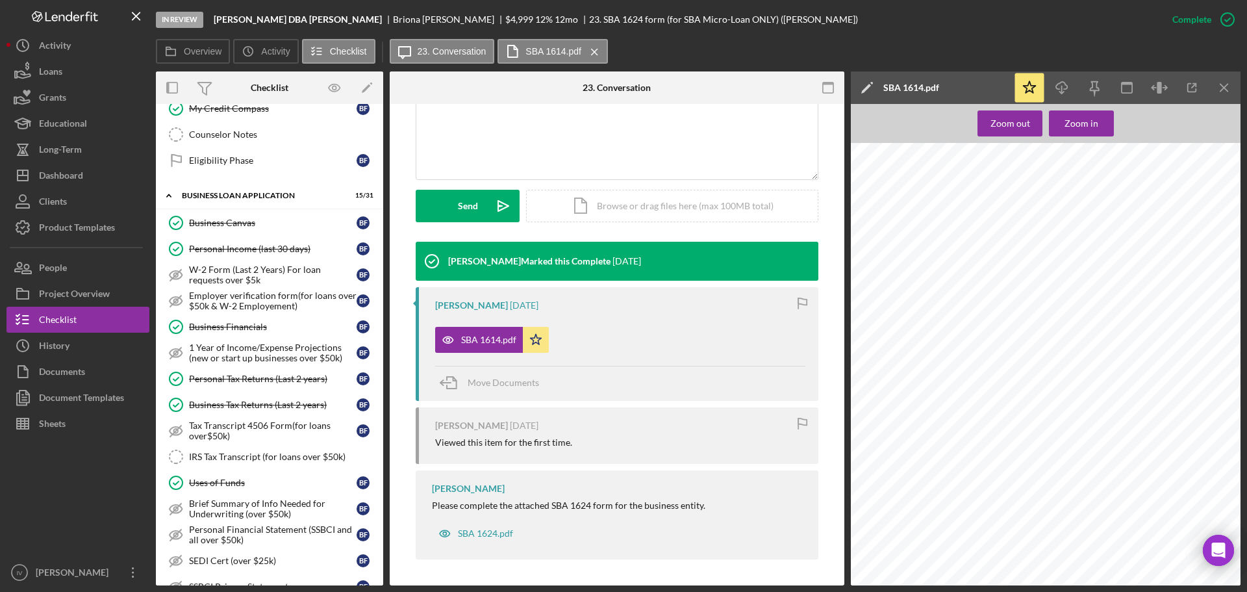
scroll to position [714, 0]
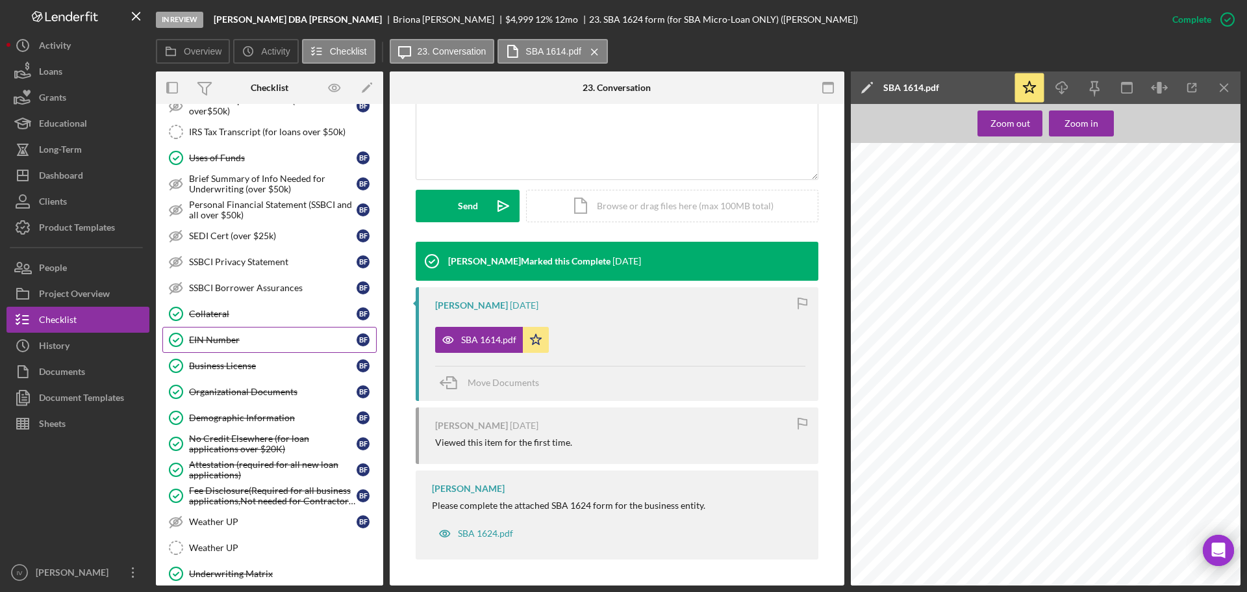
click at [219, 344] on div "EIN Number" at bounding box center [273, 339] width 168 height 10
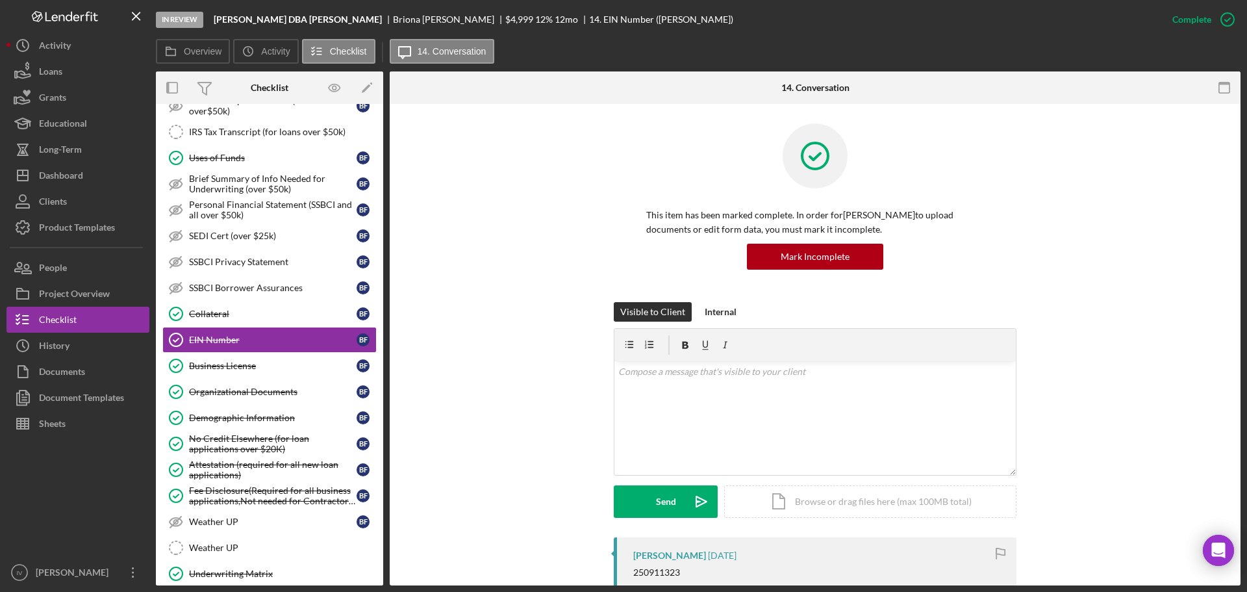
scroll to position [284, 0]
